Goal: Transaction & Acquisition: Purchase product/service

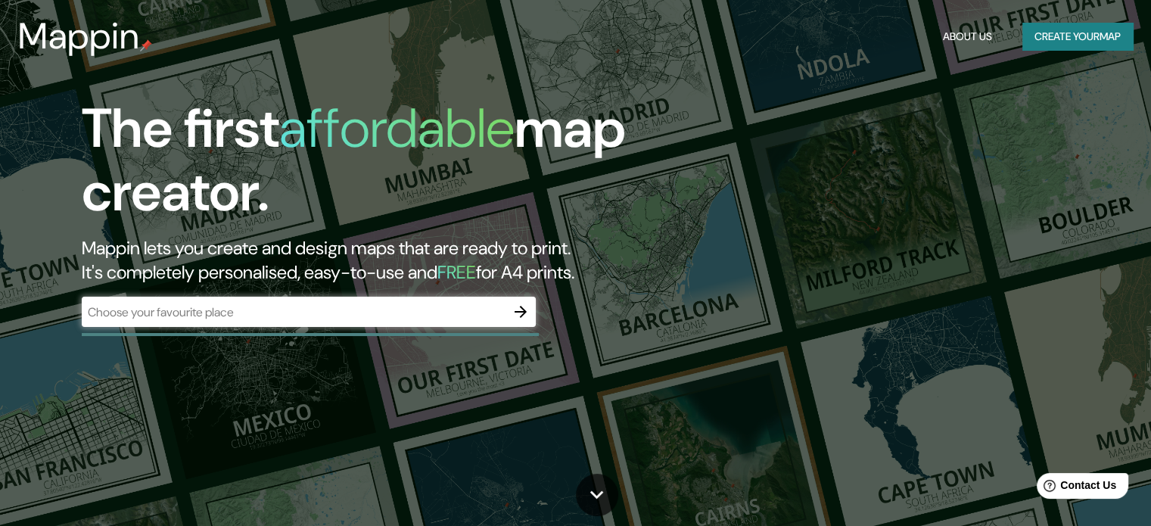
click at [210, 321] on div "​" at bounding box center [309, 312] width 454 height 30
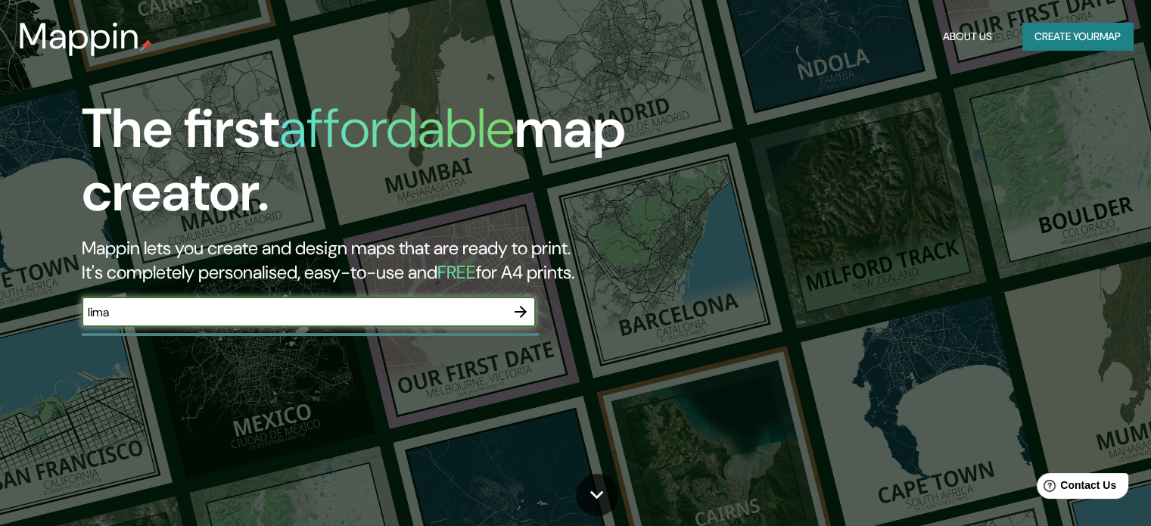
type input "lima"
click at [514, 317] on icon "button" at bounding box center [521, 312] width 18 height 18
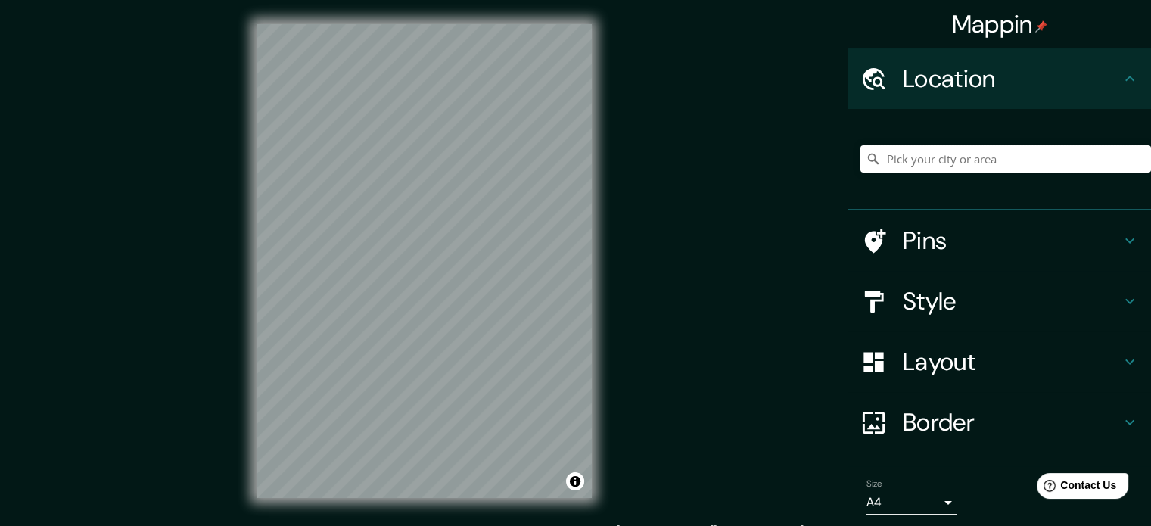
click at [917, 157] on input "Pick your city or area" at bounding box center [1006, 158] width 291 height 27
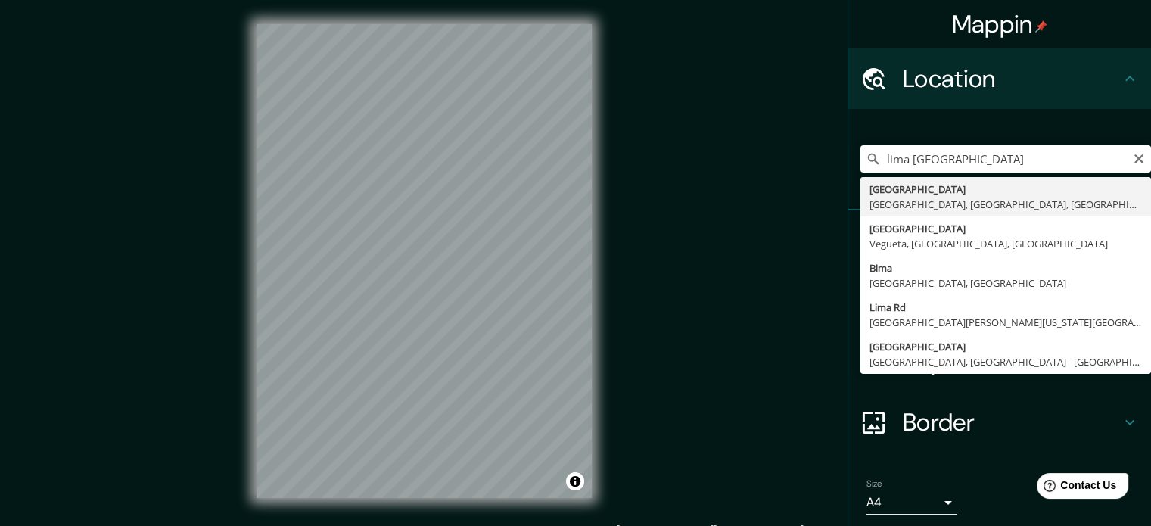
type input "[GEOGRAPHIC_DATA], [GEOGRAPHIC_DATA], [GEOGRAPHIC_DATA], [GEOGRAPHIC_DATA]"
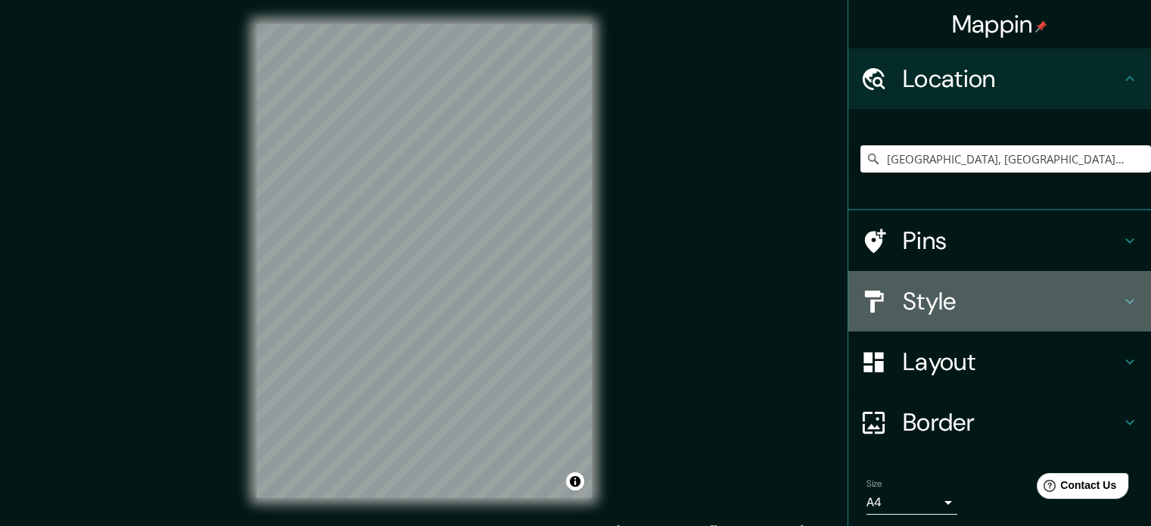
click at [1006, 305] on h4 "Style" at bounding box center [1012, 301] width 218 height 30
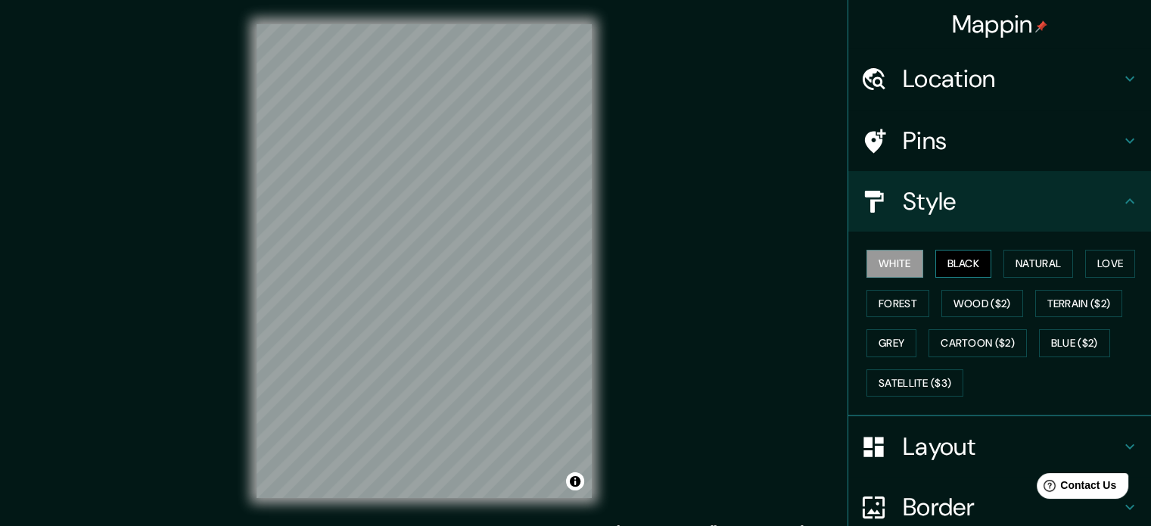
click at [960, 266] on button "Black" at bounding box center [963, 264] width 57 height 28
click at [697, 146] on div "Mappin Location [GEOGRAPHIC_DATA], [GEOGRAPHIC_DATA], [GEOGRAPHIC_DATA], [GEOGR…" at bounding box center [575, 273] width 1151 height 546
click at [985, 139] on h4 "Pins" at bounding box center [1012, 141] width 218 height 30
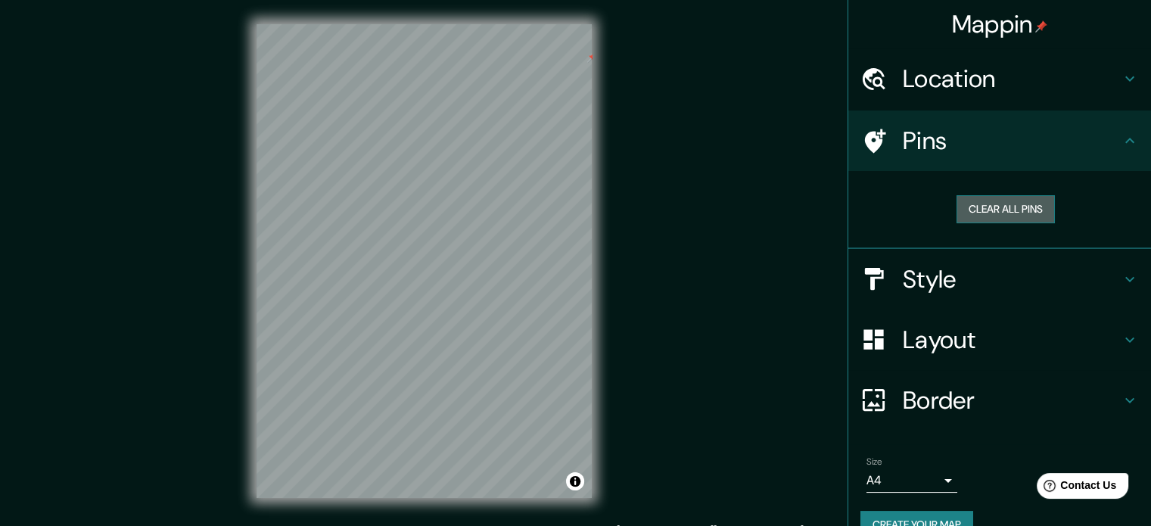
click at [982, 211] on button "Clear all pins" at bounding box center [1006, 209] width 98 height 28
click at [657, 75] on div "Mappin Location [GEOGRAPHIC_DATA], [GEOGRAPHIC_DATA], [GEOGRAPHIC_DATA], [GEOGR…" at bounding box center [575, 273] width 1151 height 546
click at [981, 211] on button "Clear all pins" at bounding box center [1006, 209] width 98 height 28
click at [938, 29] on div "Mappin" at bounding box center [999, 24] width 303 height 48
click at [937, 77] on h4 "Location" at bounding box center [1012, 79] width 218 height 30
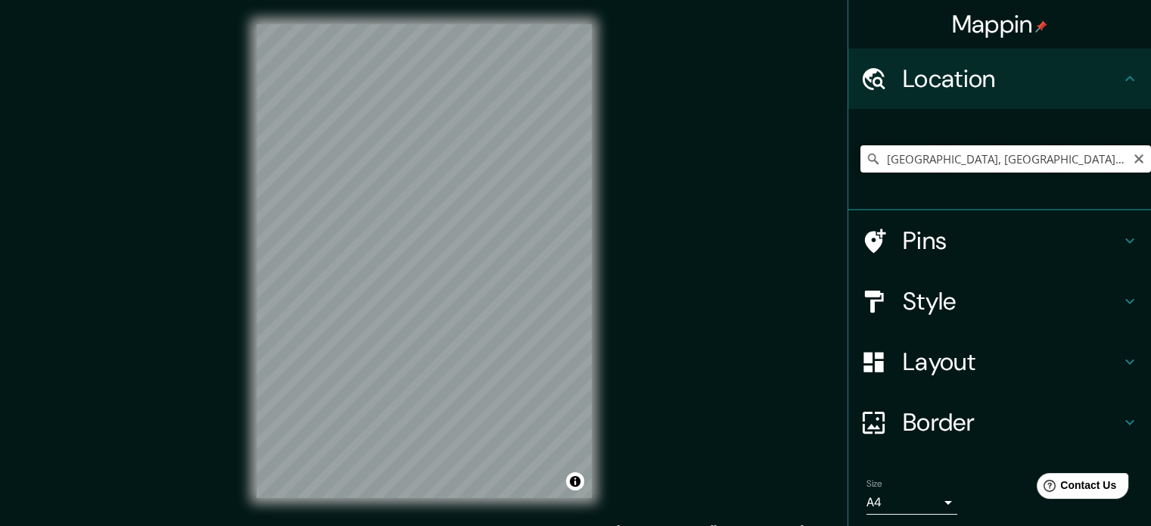
click at [1093, 159] on input "[GEOGRAPHIC_DATA], [GEOGRAPHIC_DATA], [GEOGRAPHIC_DATA], [GEOGRAPHIC_DATA]" at bounding box center [1006, 158] width 291 height 27
click at [216, 107] on div "Mappin Location Pins Style Layout Border Choose a border. Hint : you can make l…" at bounding box center [575, 273] width 1151 height 546
click at [935, 163] on input "Pick your city or area" at bounding box center [1006, 158] width 291 height 27
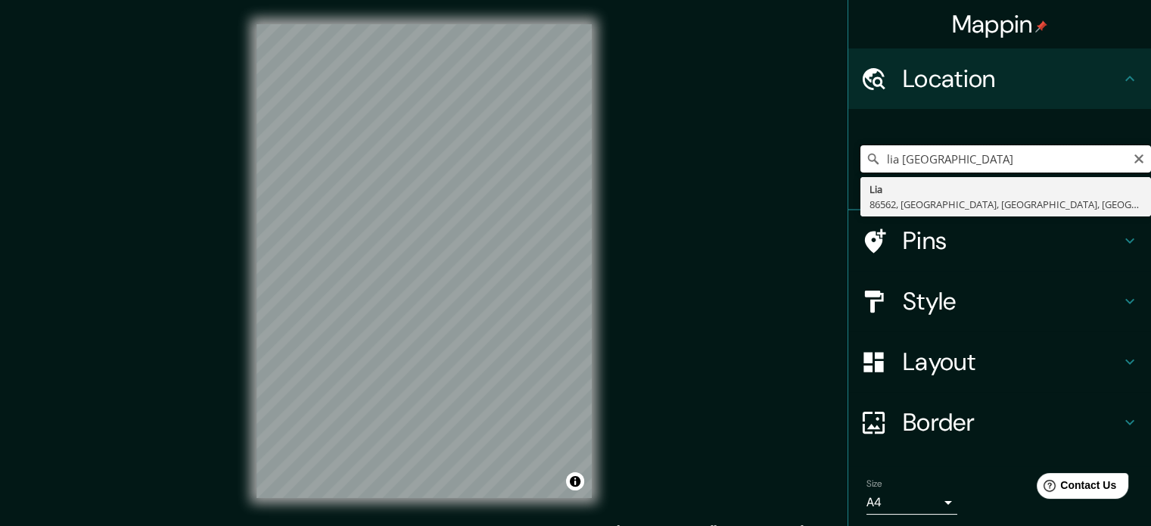
click at [882, 159] on input "lia [GEOGRAPHIC_DATA]" at bounding box center [1006, 158] width 291 height 27
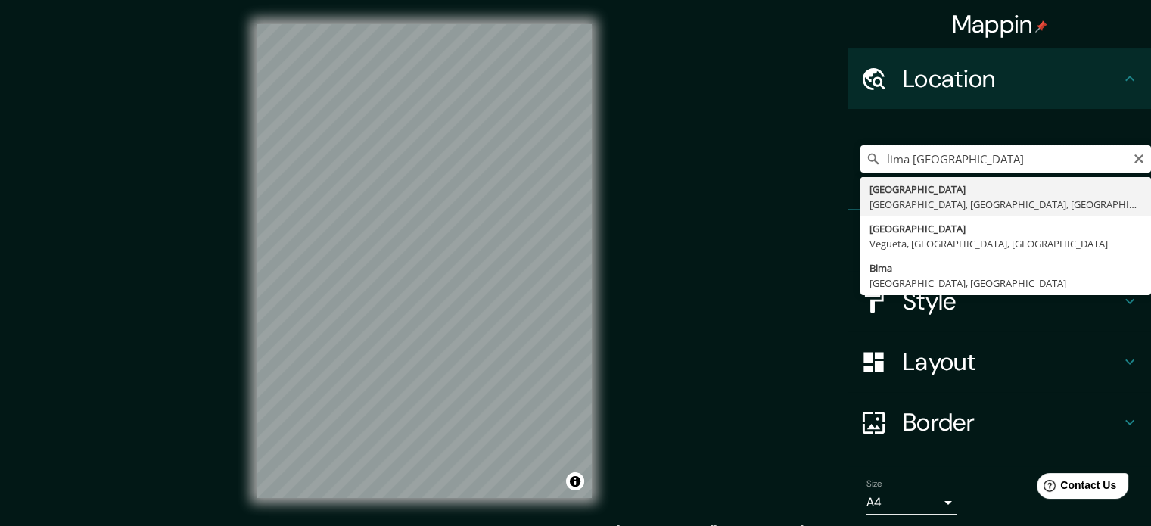
click at [996, 160] on input "lima [GEOGRAPHIC_DATA]" at bounding box center [1006, 158] width 291 height 27
type input "[GEOGRAPHIC_DATA], [GEOGRAPHIC_DATA], [GEOGRAPHIC_DATA], [GEOGRAPHIC_DATA]"
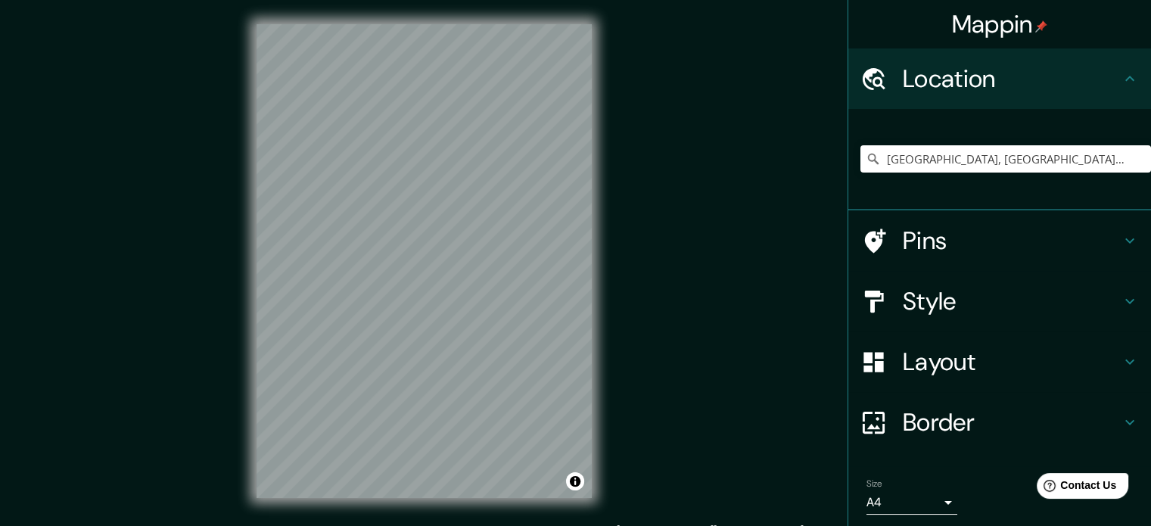
click at [965, 294] on h4 "Style" at bounding box center [1012, 301] width 218 height 30
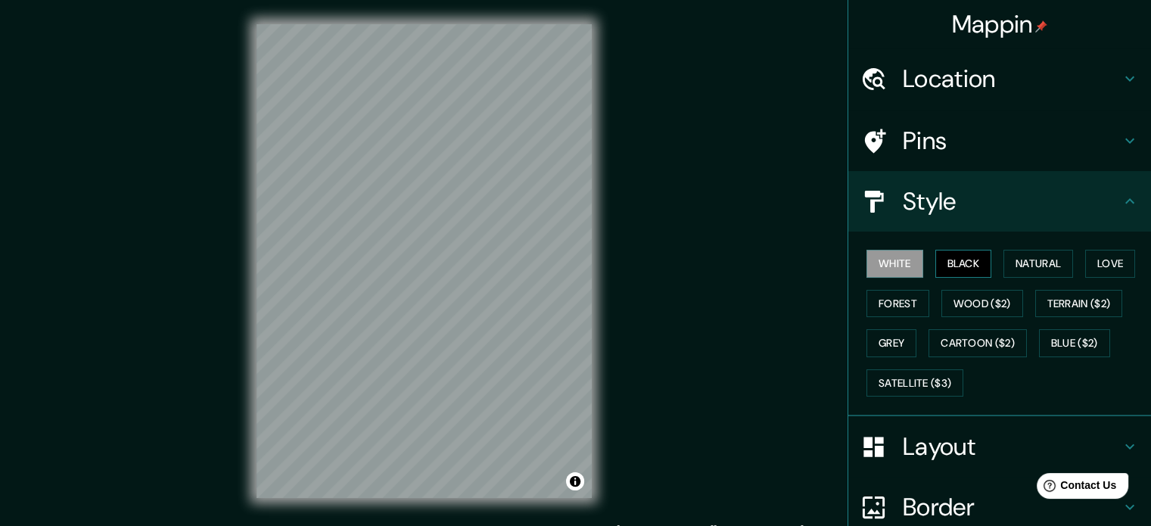
click at [964, 263] on button "Black" at bounding box center [963, 264] width 57 height 28
click at [745, 247] on div "Mappin Location [GEOGRAPHIC_DATA], [GEOGRAPHIC_DATA], [GEOGRAPHIC_DATA], [GEOGR…" at bounding box center [575, 273] width 1151 height 546
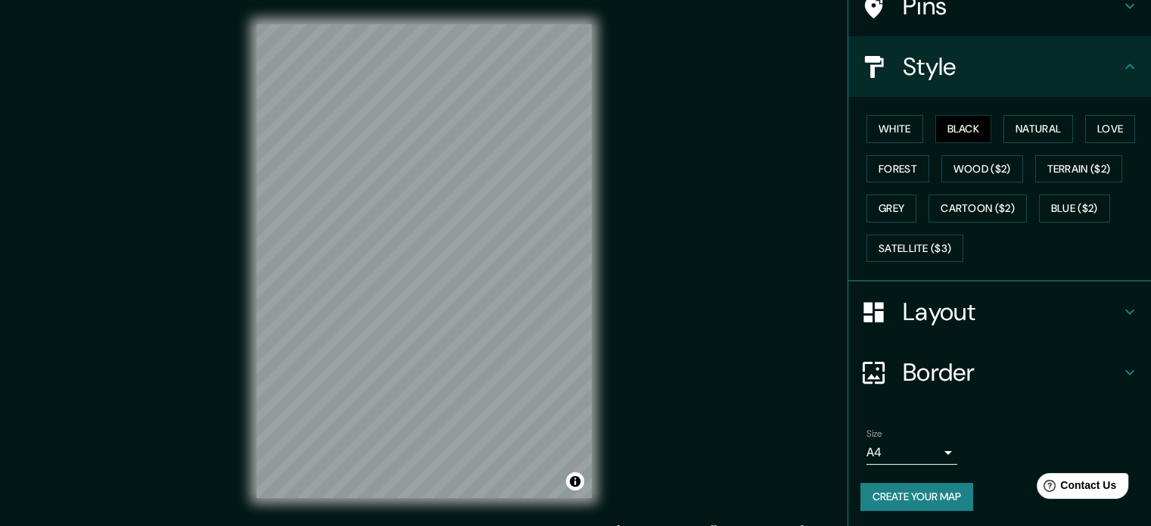
click at [976, 300] on h4 "Layout" at bounding box center [1012, 312] width 218 height 30
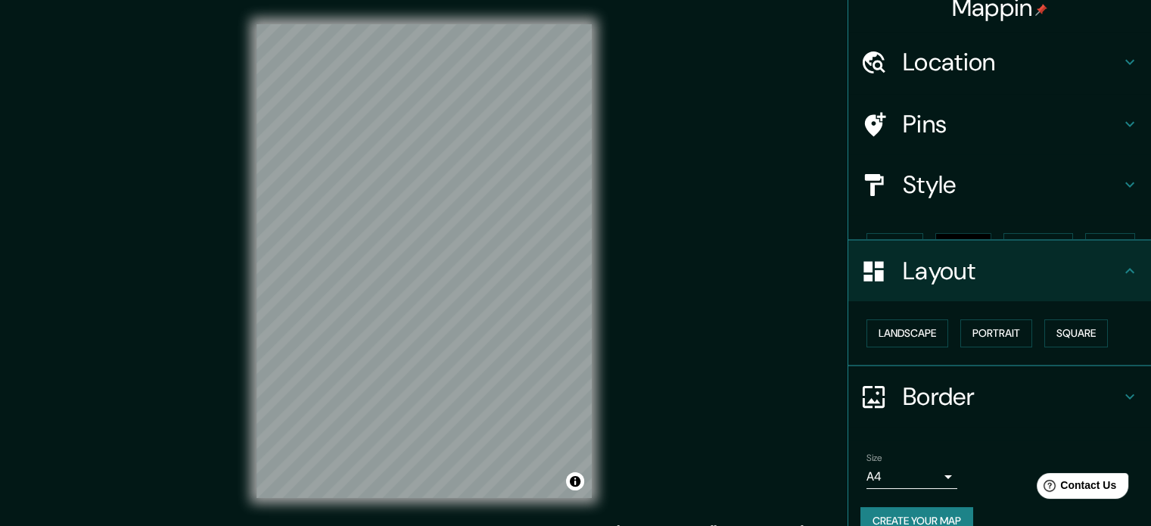
scroll to position [17, 0]
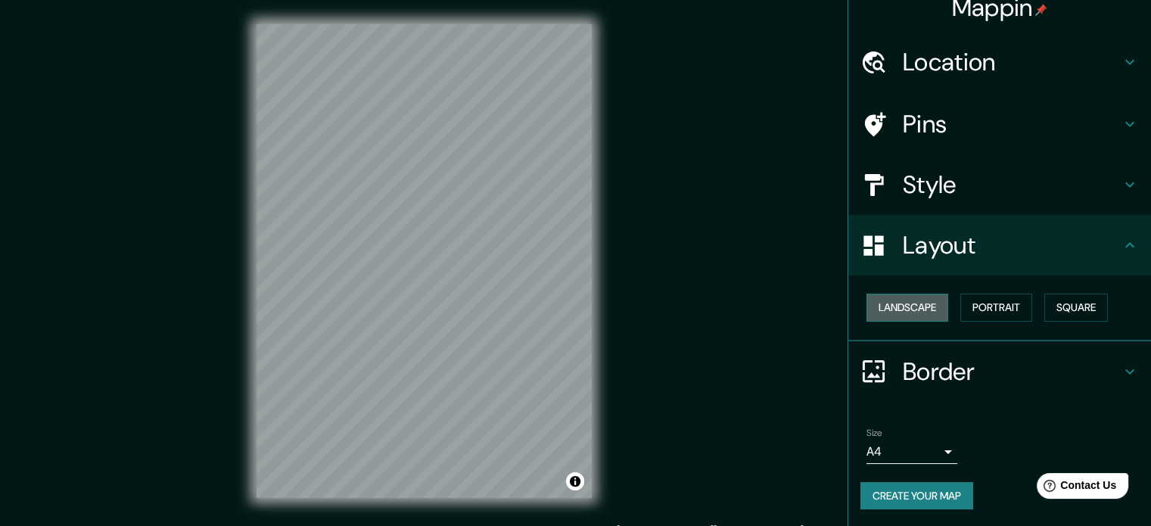
click at [906, 307] on button "Landscape" at bounding box center [908, 308] width 82 height 28
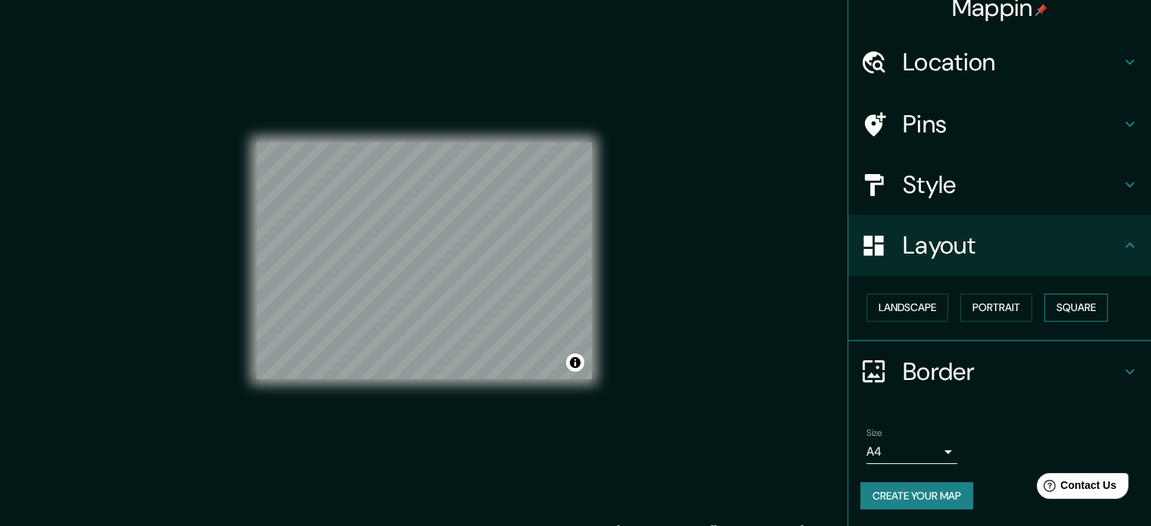
click at [1085, 307] on button "Square" at bounding box center [1076, 308] width 64 height 28
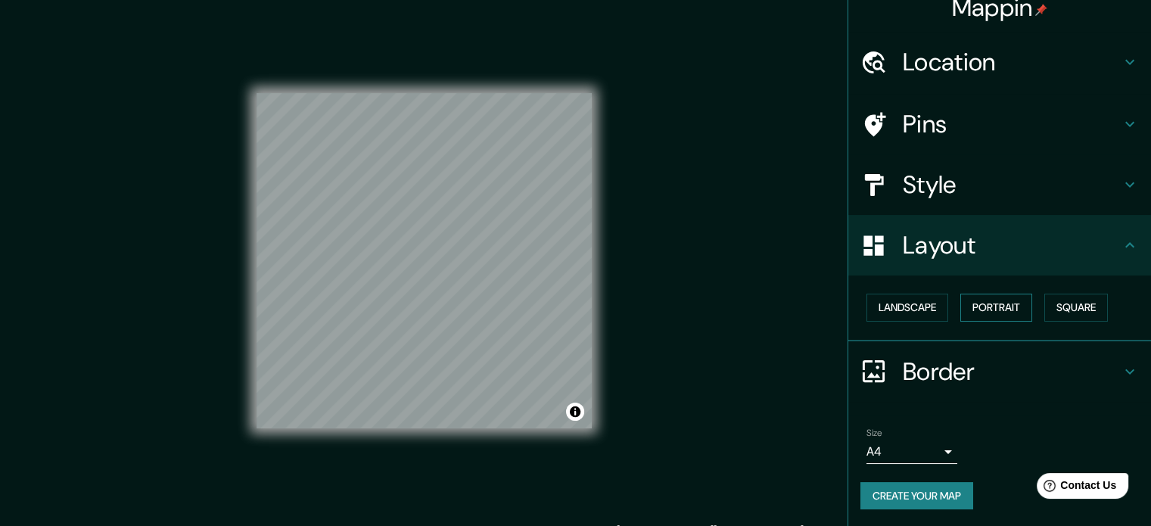
click at [978, 303] on button "Portrait" at bounding box center [996, 308] width 72 height 28
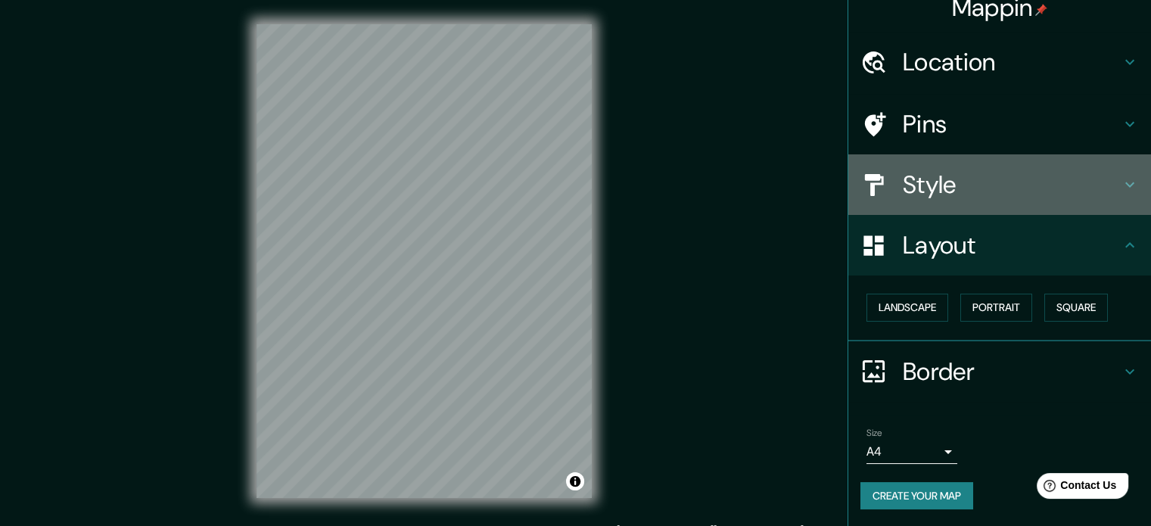
click at [947, 178] on h4 "Style" at bounding box center [1012, 185] width 218 height 30
